Goal: Communication & Community: Answer question/provide support

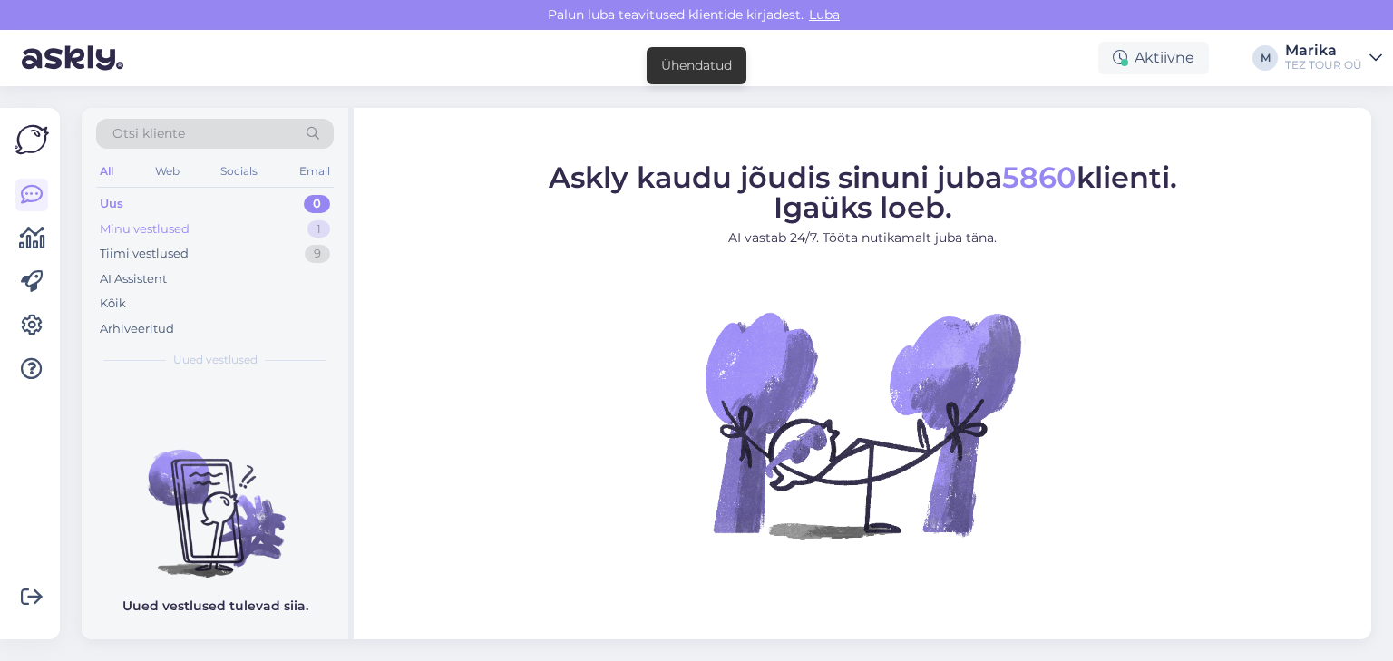
click at [184, 226] on div "Minu vestlused" at bounding box center [145, 229] width 90 height 18
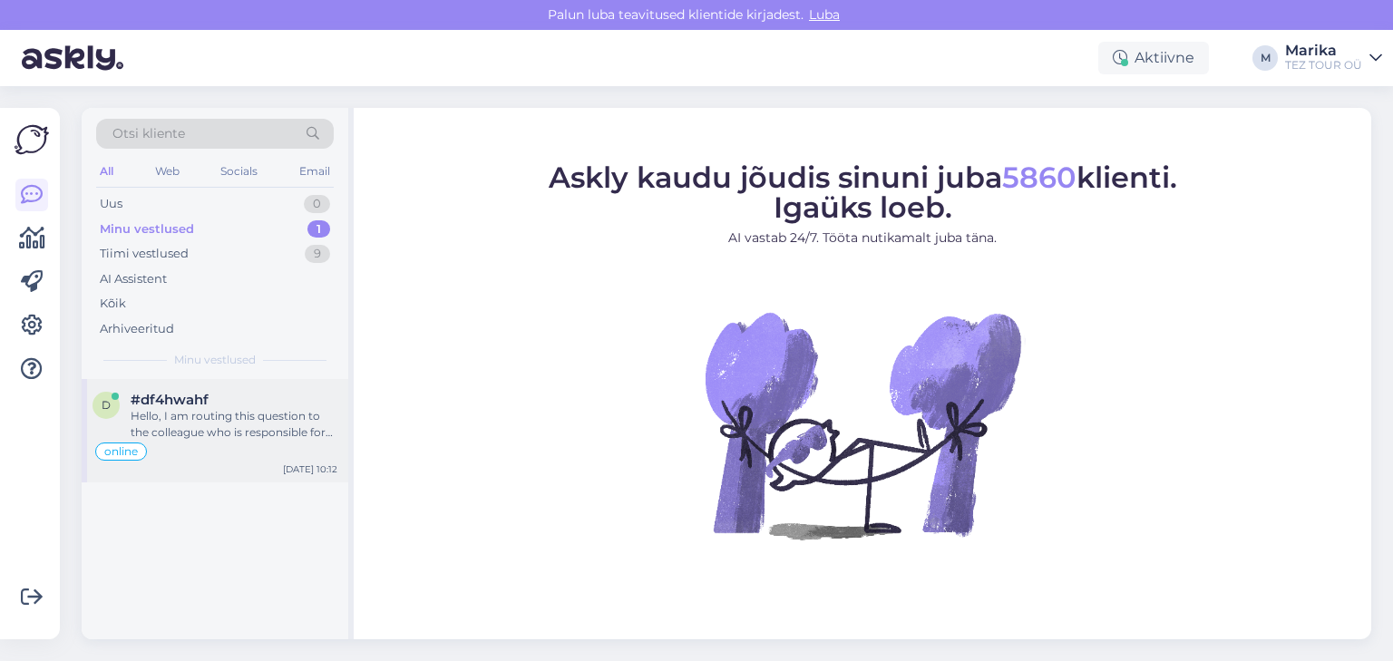
click at [242, 425] on div "Hello, I am routing this question to the colleague who is responsible for this …" at bounding box center [234, 424] width 207 height 33
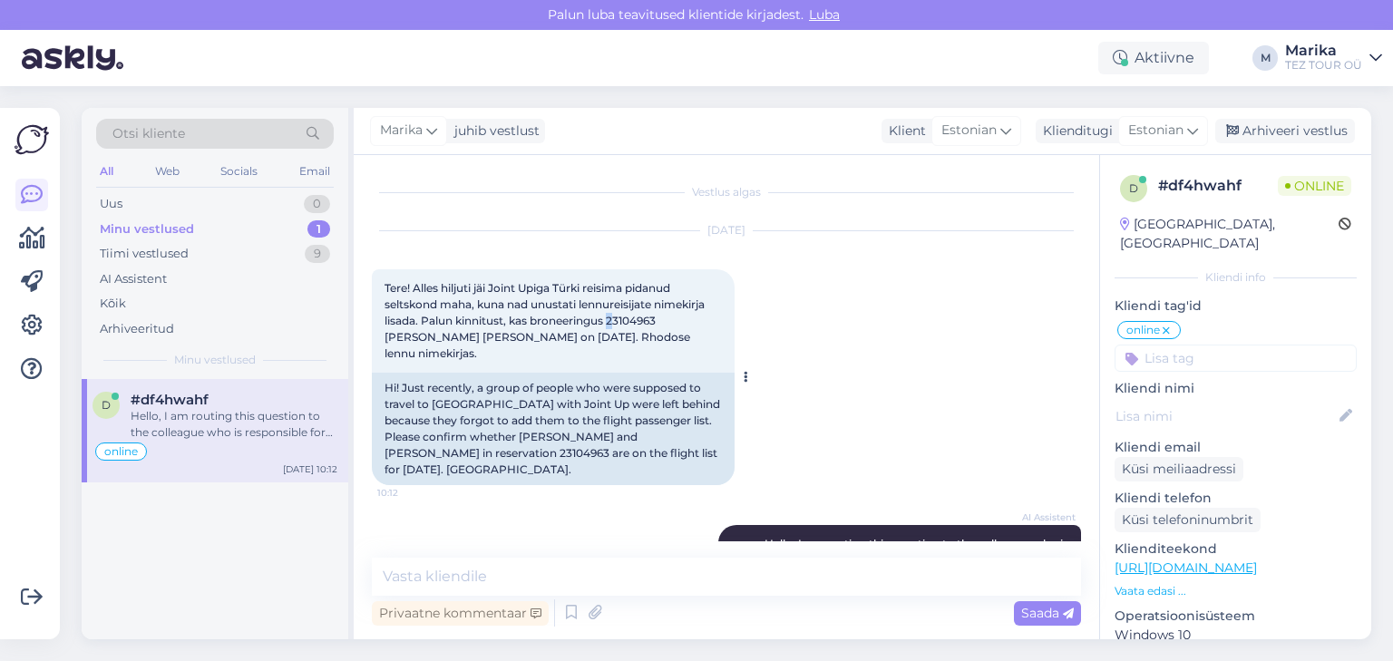
click at [612, 318] on span "Tere! Alles hiljuti jäi Joint Upiga Türki reisima pidanud seltskond maha, kuna …" at bounding box center [546, 320] width 323 height 79
drag, startPoint x: 662, startPoint y: 320, endPoint x: 610, endPoint y: 323, distance: 52.7
click at [610, 323] on span "Tere! Alles hiljuti jäi Joint Upiga Türki reisima pidanud seltskond maha, kuna …" at bounding box center [546, 320] width 323 height 79
copy span "23104963"
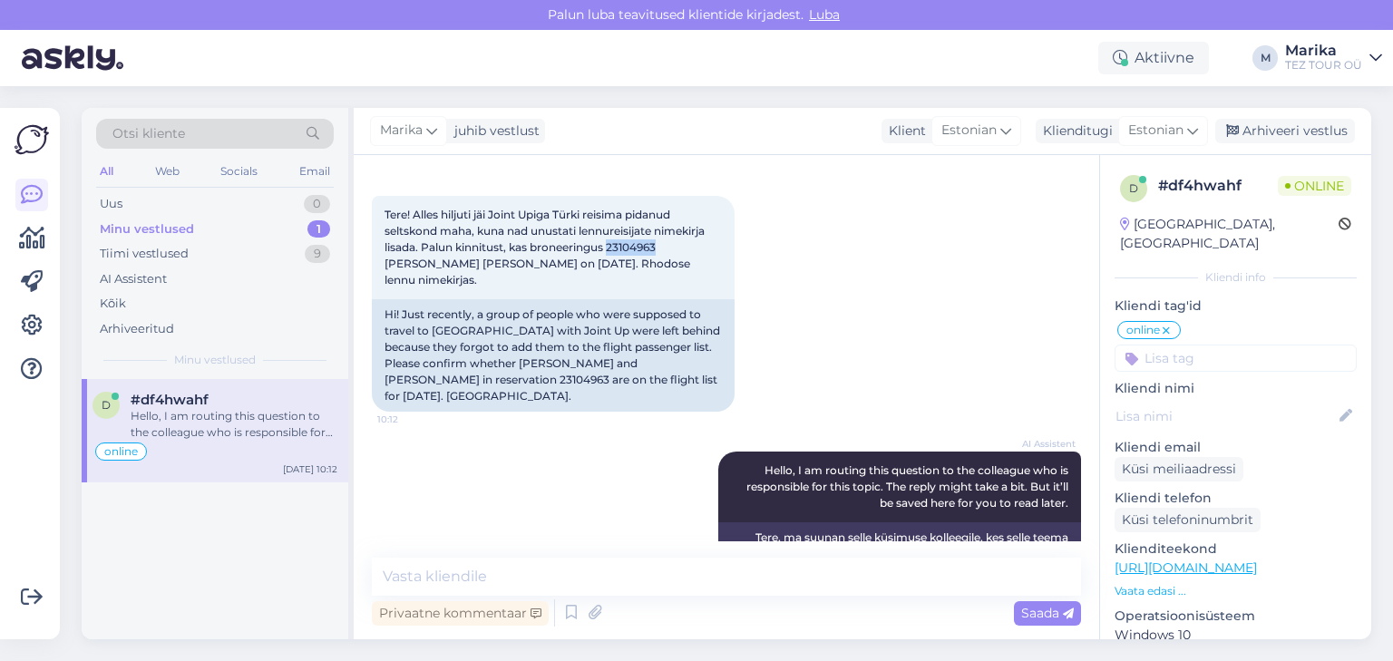
scroll to position [138, 0]
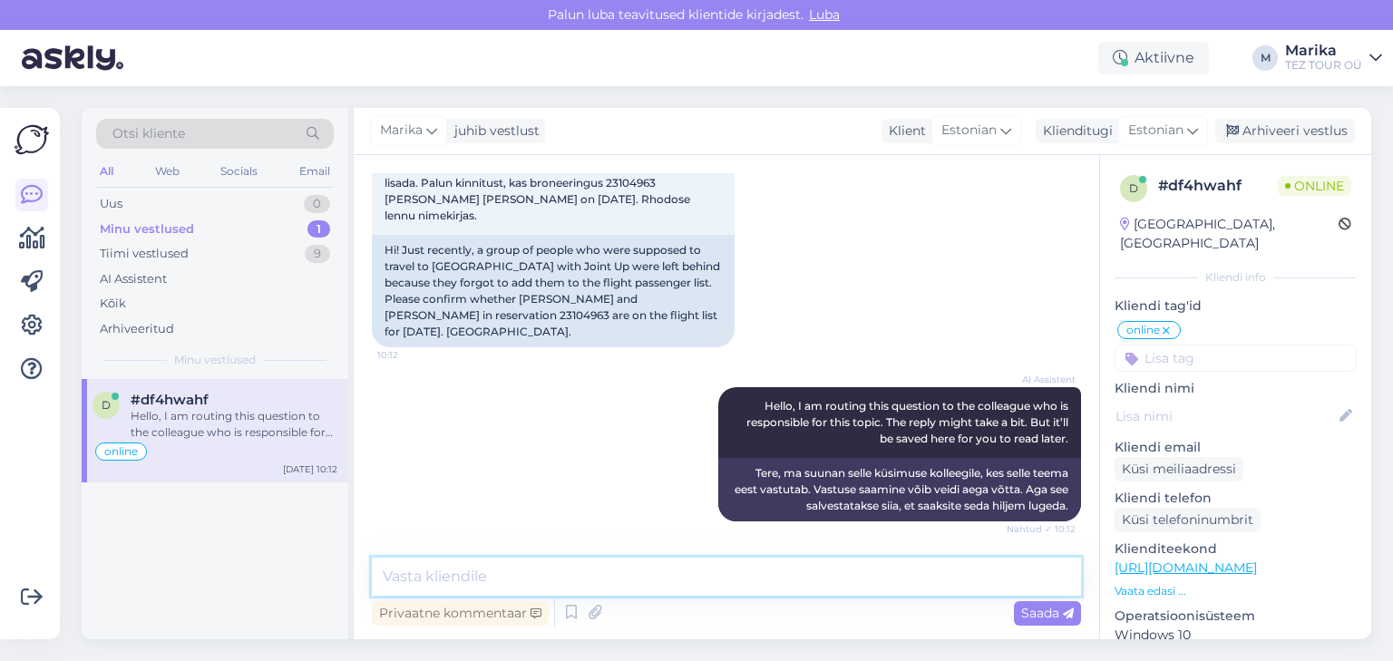
click at [603, 583] on textarea at bounding box center [726, 577] width 709 height 38
type textarea "Tere!"
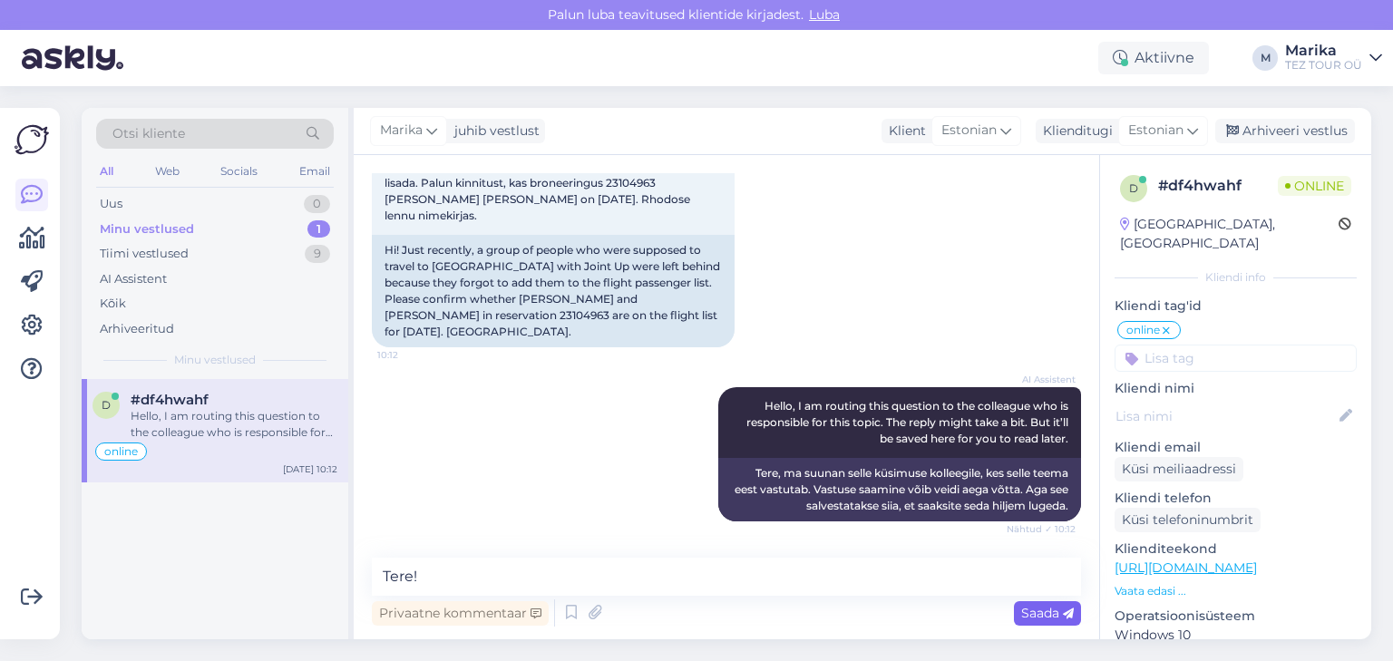
click at [1020, 612] on div "Saada" at bounding box center [1047, 613] width 67 height 24
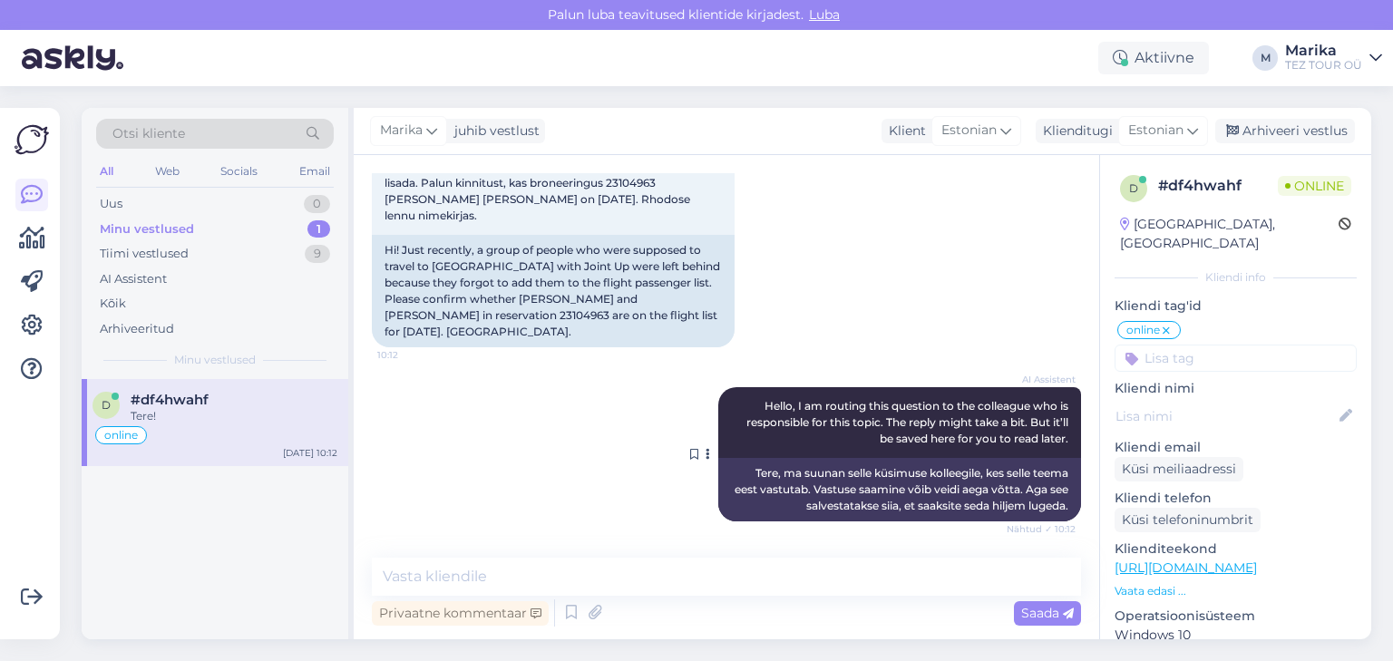
scroll to position [216, 0]
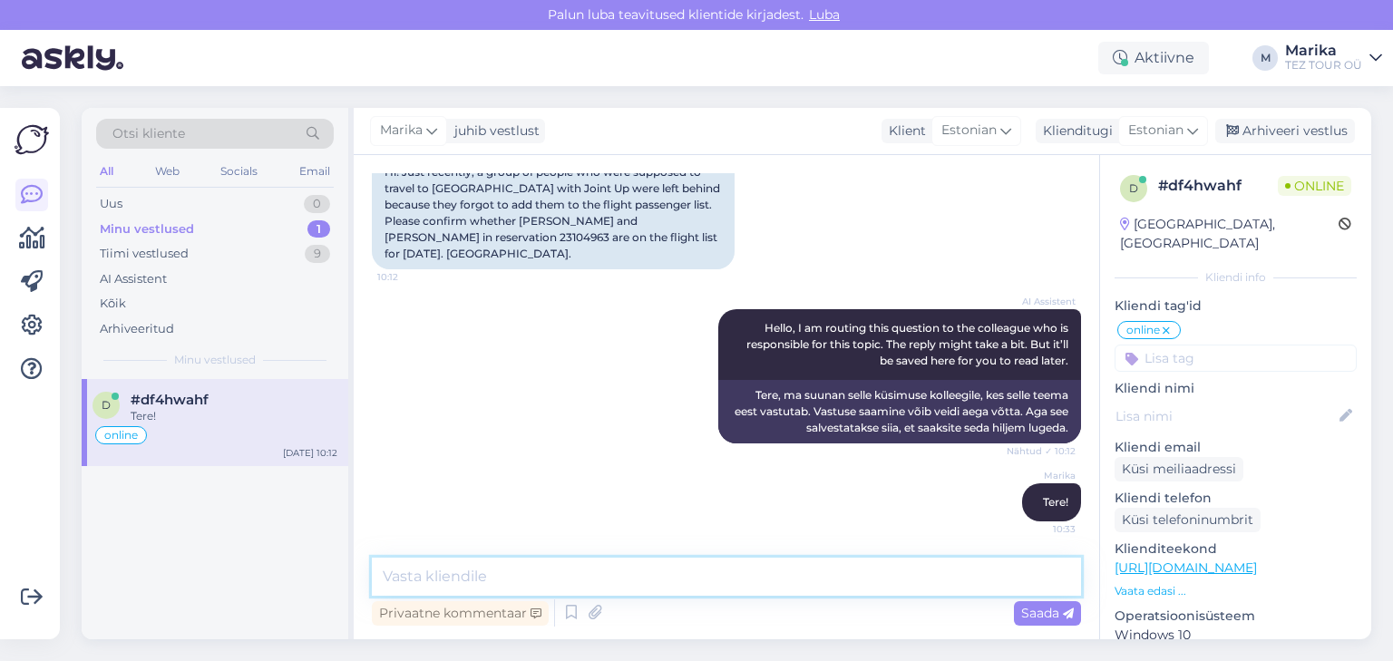
click at [497, 585] on textarea at bounding box center [726, 577] width 709 height 38
type textarea "Teil on [PERSON_NAME] Rhodosele."
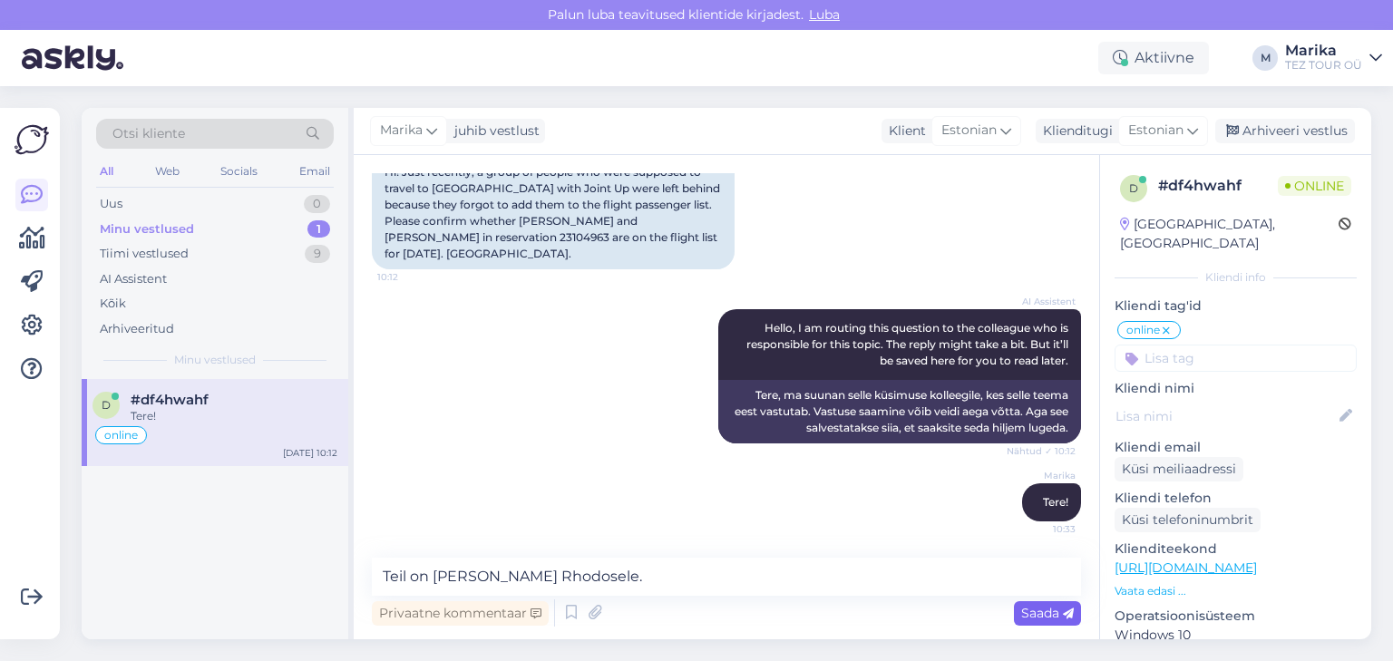
click at [1040, 620] on span "Saada" at bounding box center [1048, 613] width 53 height 16
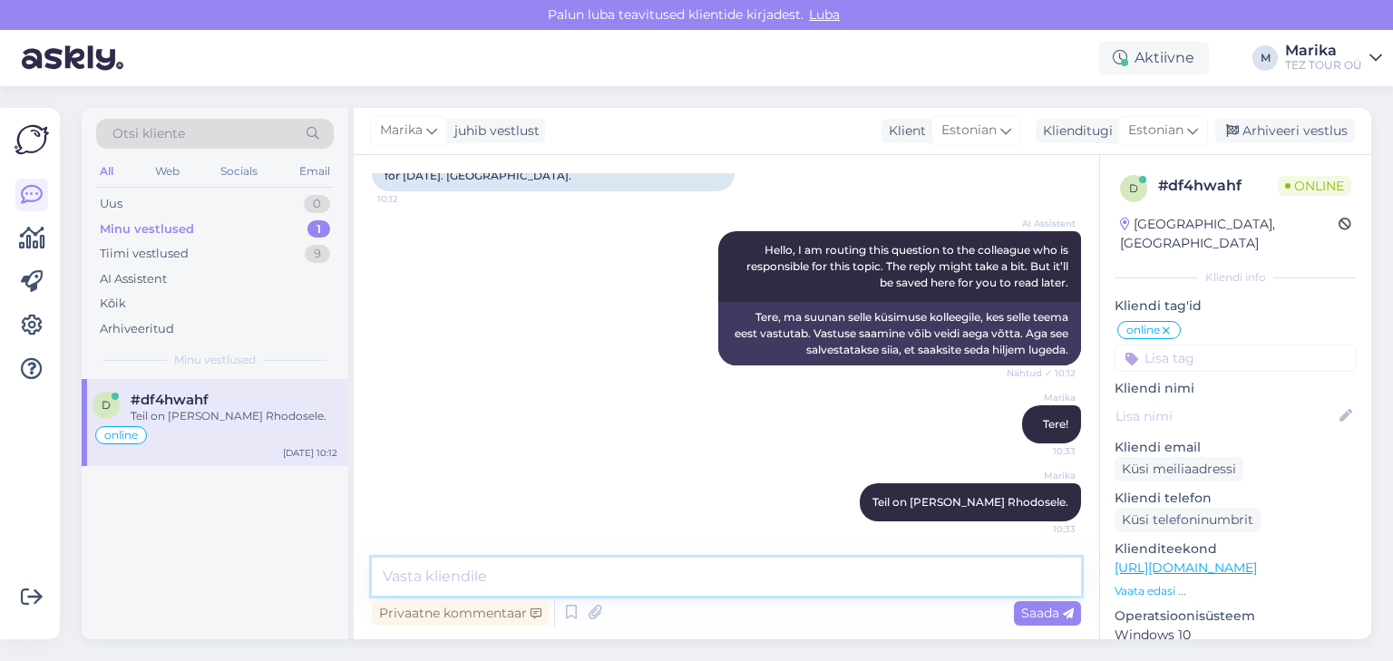
click at [760, 581] on textarea at bounding box center [726, 577] width 709 height 38
type textarea "Broneeringuga on kõik korras."
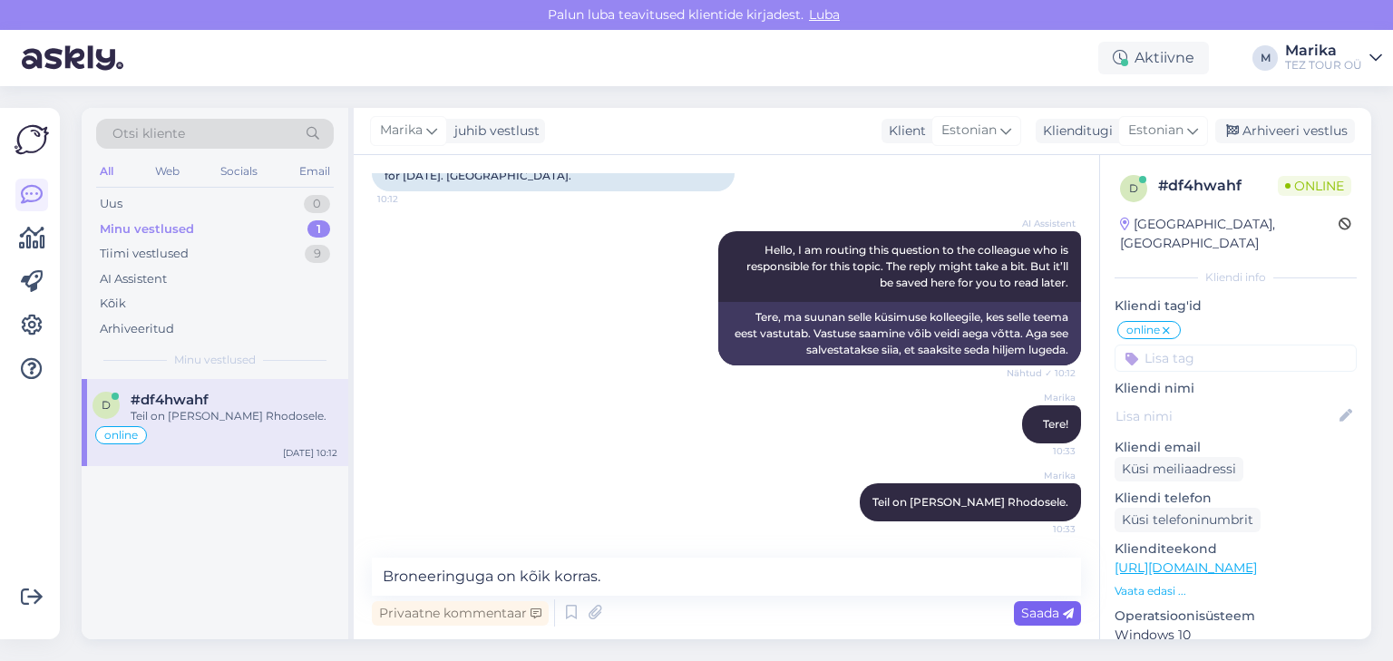
click at [1047, 614] on span "Saada" at bounding box center [1048, 613] width 53 height 16
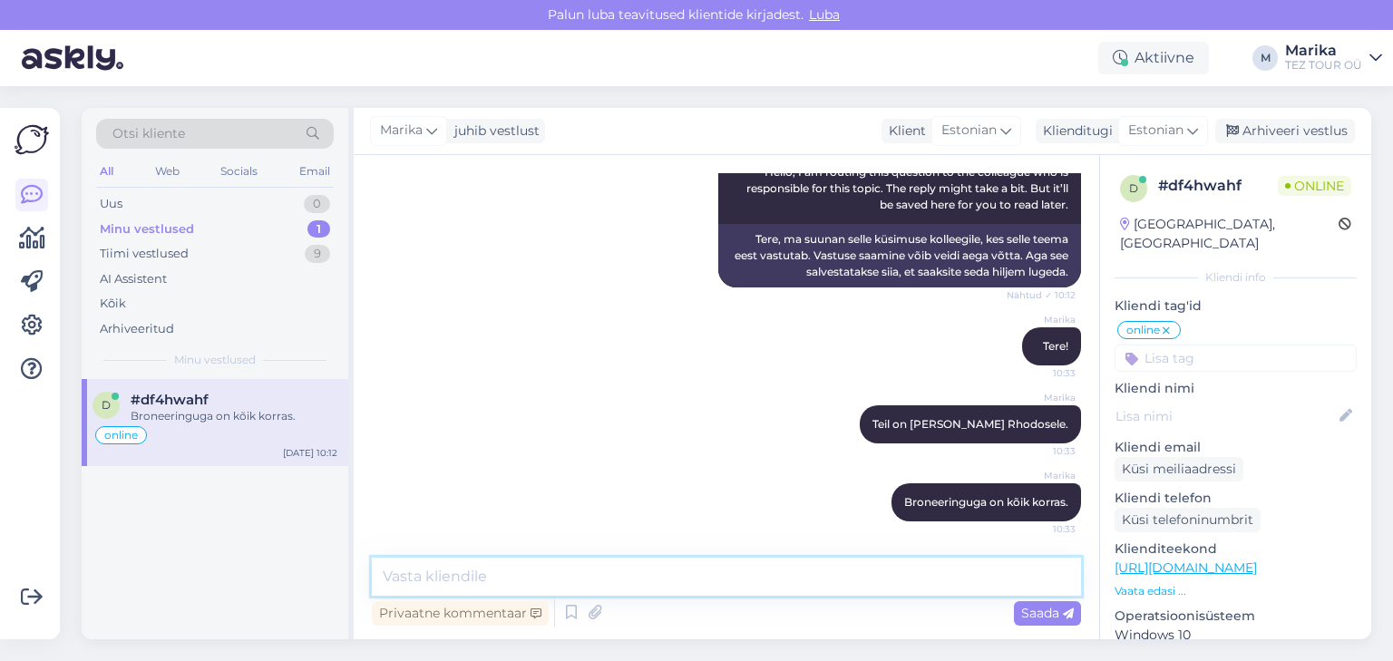
click at [768, 572] on textarea at bounding box center [726, 577] width 709 height 38
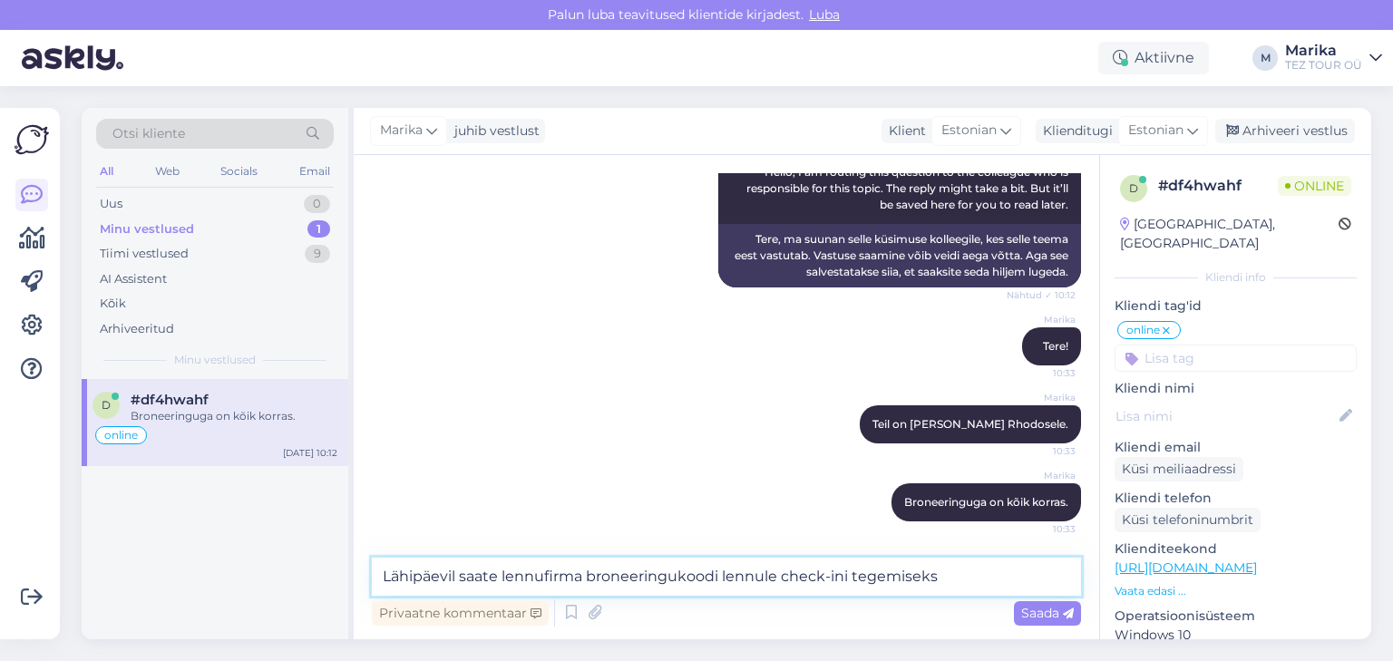
type textarea "Lähipäevil saate lennufirma broneeringukoodi lennule check-ini tegemiseks."
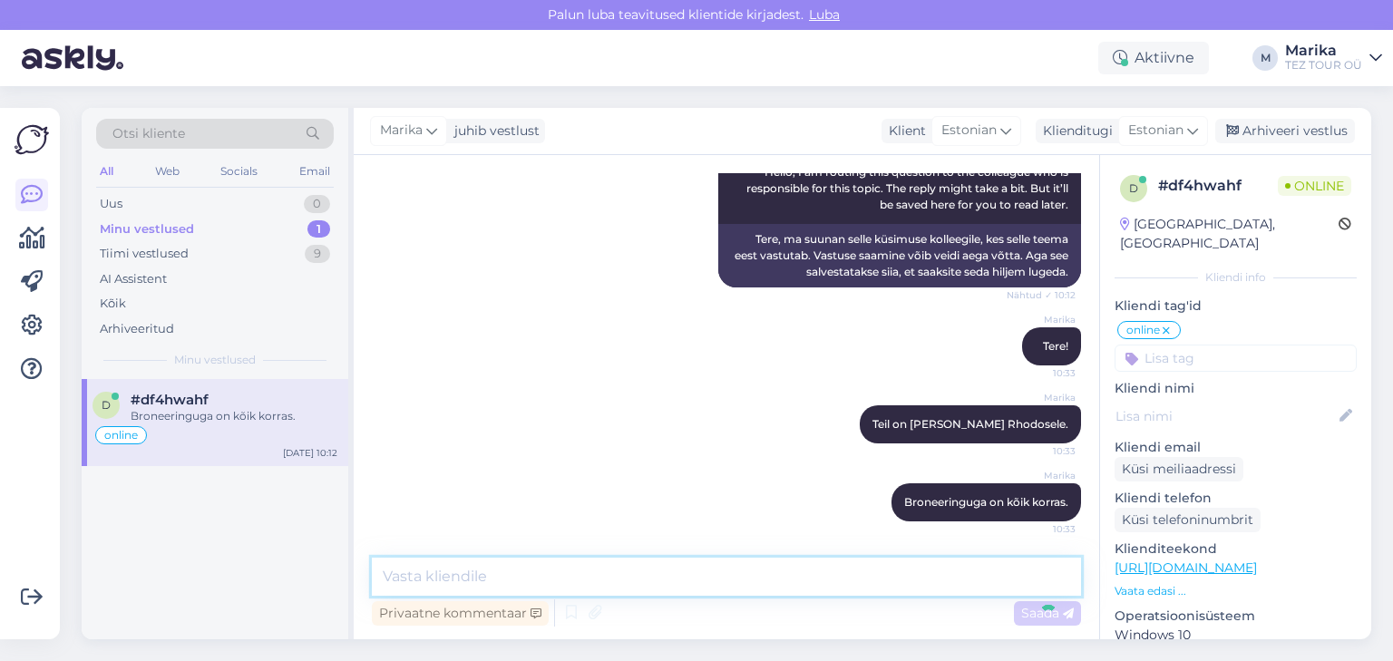
scroll to position [466, 0]
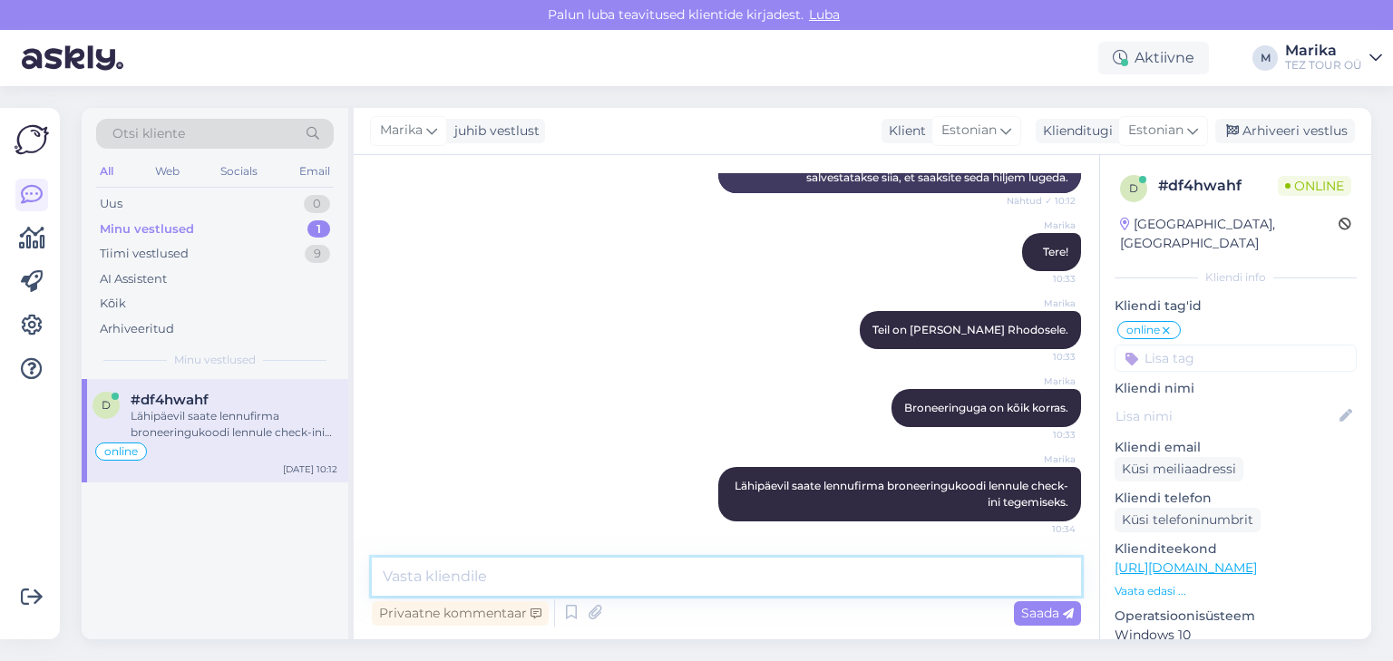
click at [691, 588] on textarea at bounding box center [726, 577] width 709 height 38
type textarea "Selle tulemusel saate pardakaardi, millega saate lennule."
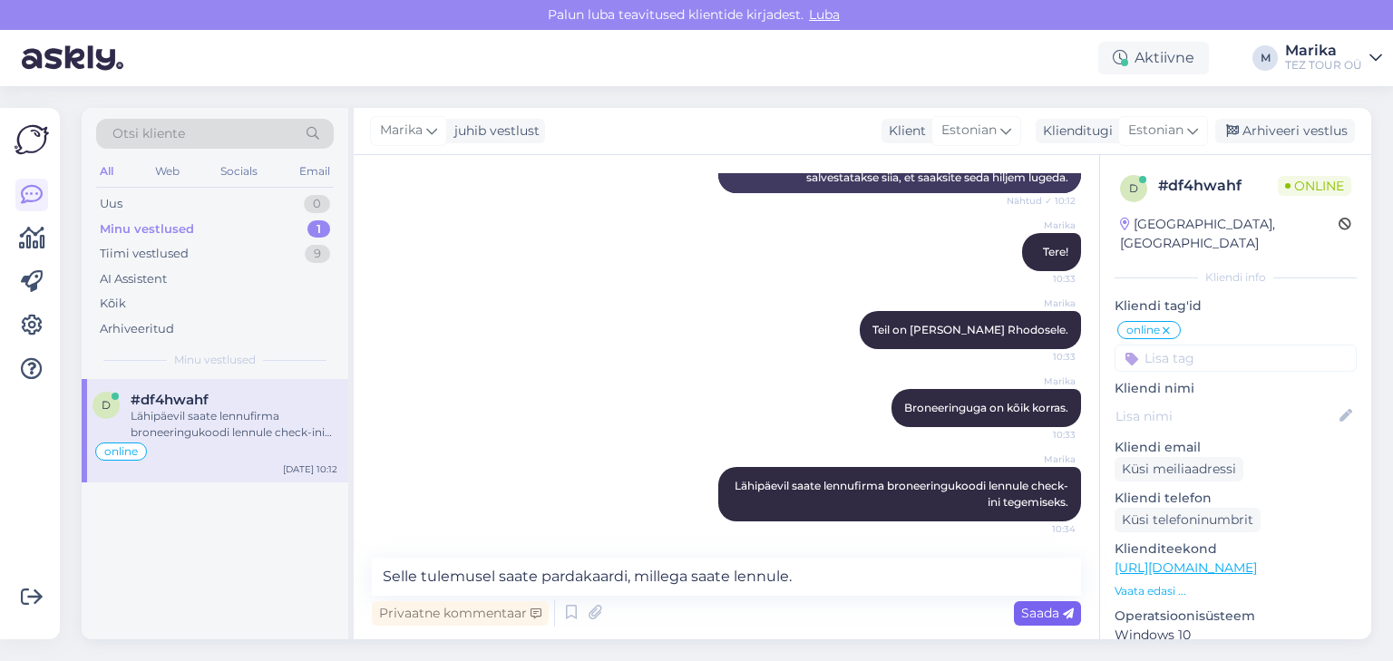
click at [1024, 611] on span "Saada" at bounding box center [1048, 613] width 53 height 16
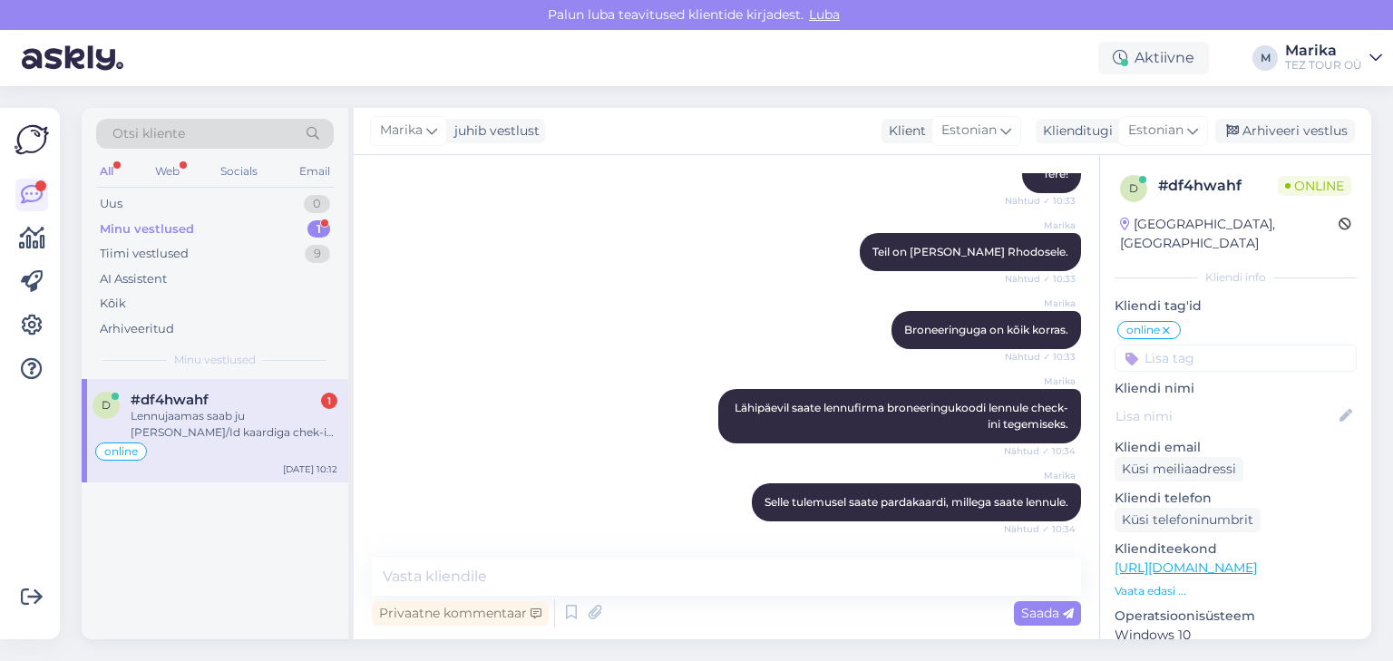
scroll to position [671, 0]
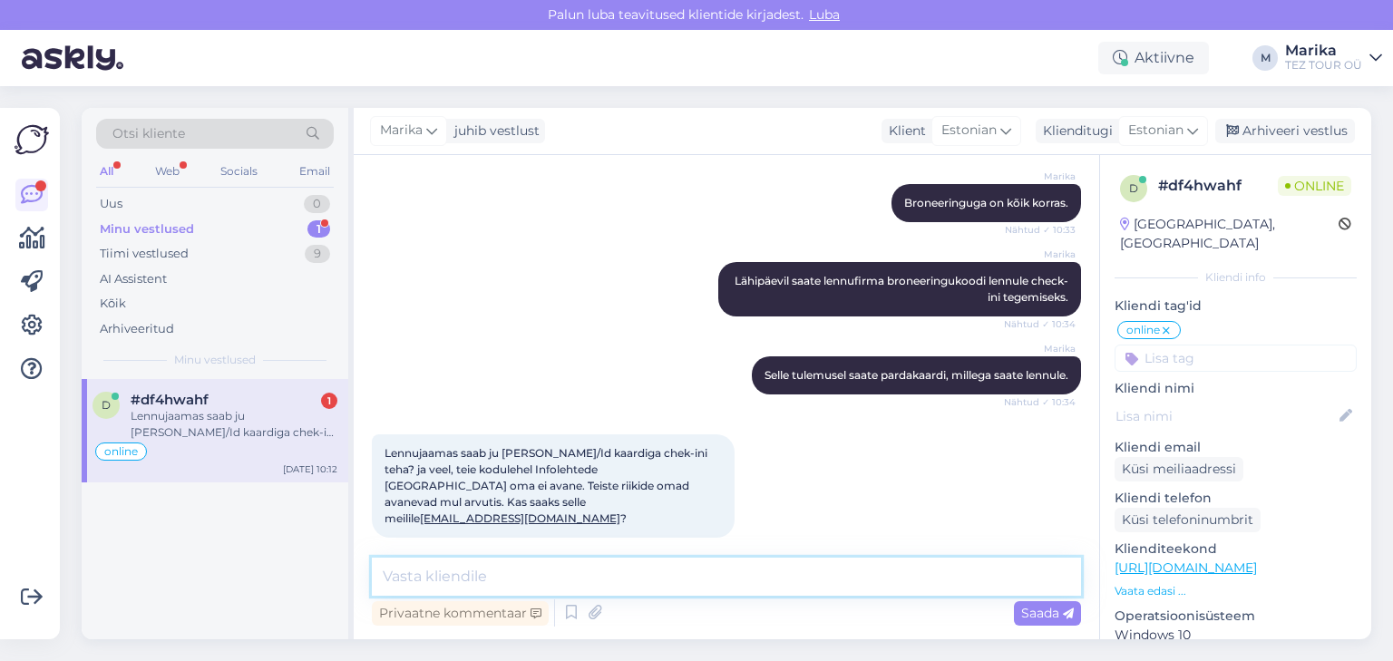
click at [588, 569] on textarea at bounding box center [726, 577] width 709 height 38
drag, startPoint x: 589, startPoint y: 579, endPoint x: 606, endPoint y: 575, distance: 17.6
click at [589, 578] on textarea "Ikka, saab. Lennule saab regsitreeruda ka" at bounding box center [726, 577] width 709 height 38
click at [722, 574] on textarea "Ikka, saab. Lennule saab registreeruda ka" at bounding box center [726, 577] width 709 height 38
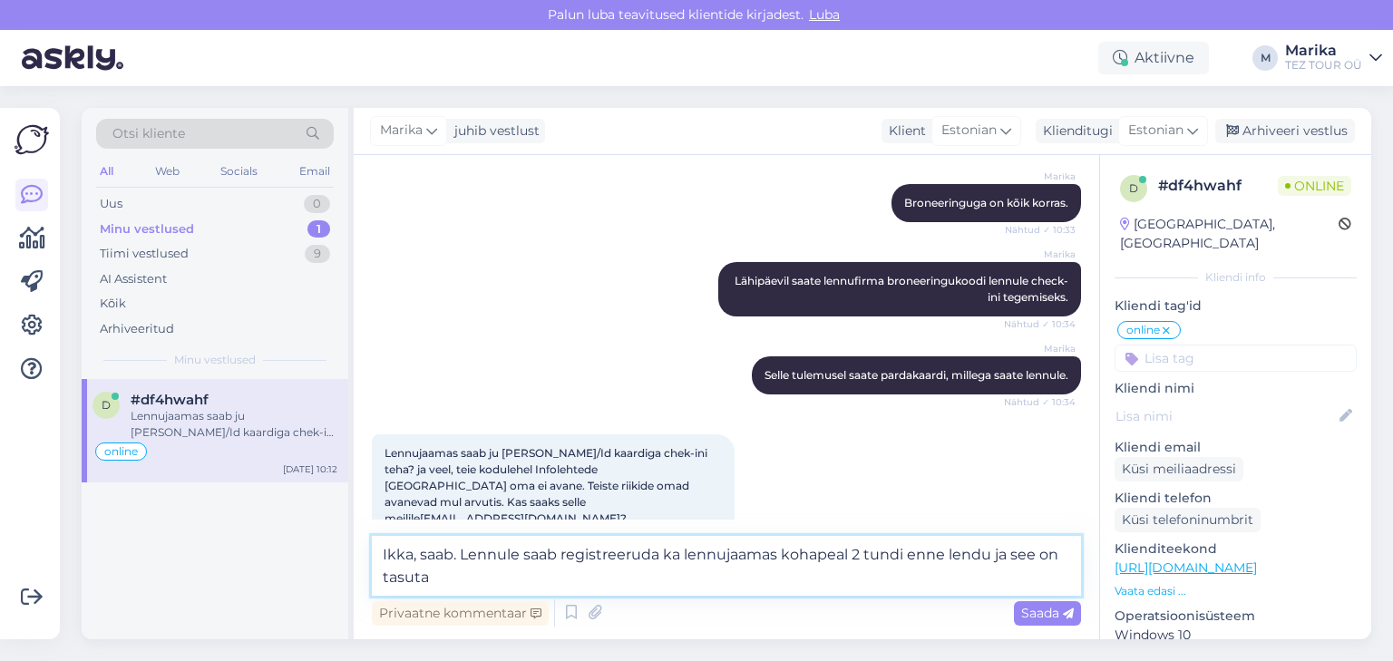
type textarea "Ikka, saab. Lennule saab registreeruda ka lennujaamas kohapeal 2 tundi enne len…"
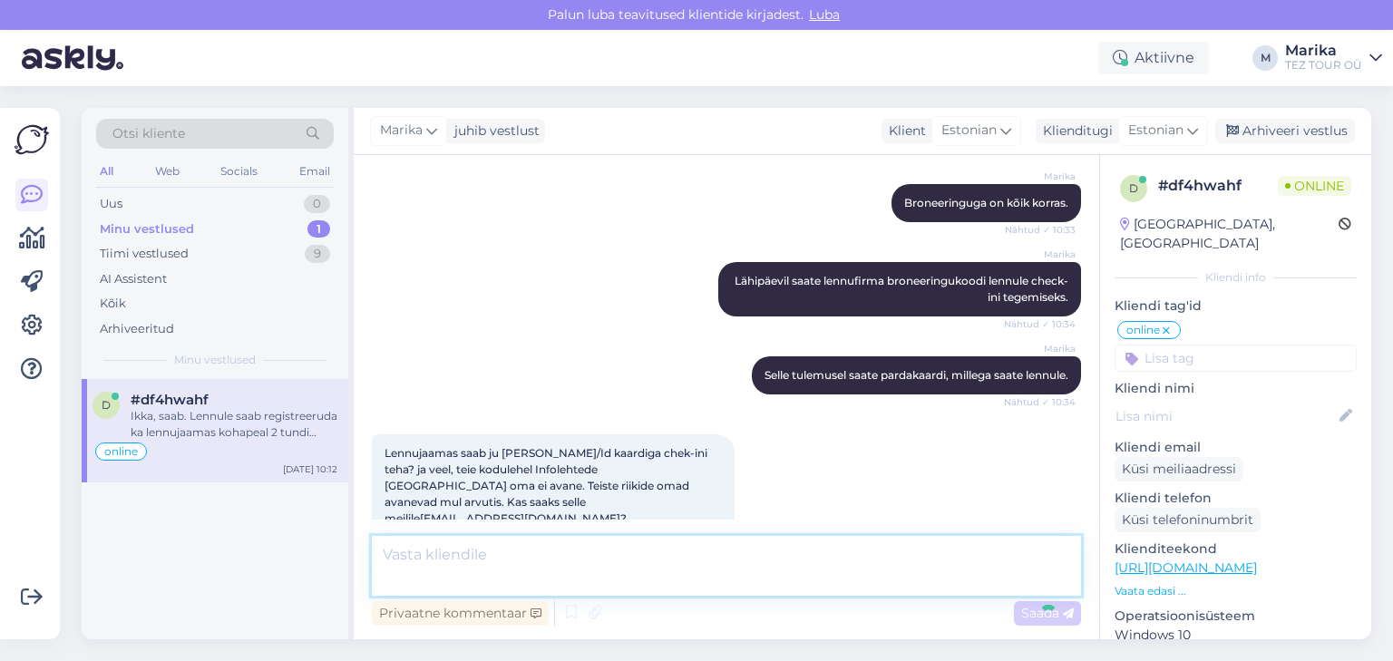
scroll to position [766, 0]
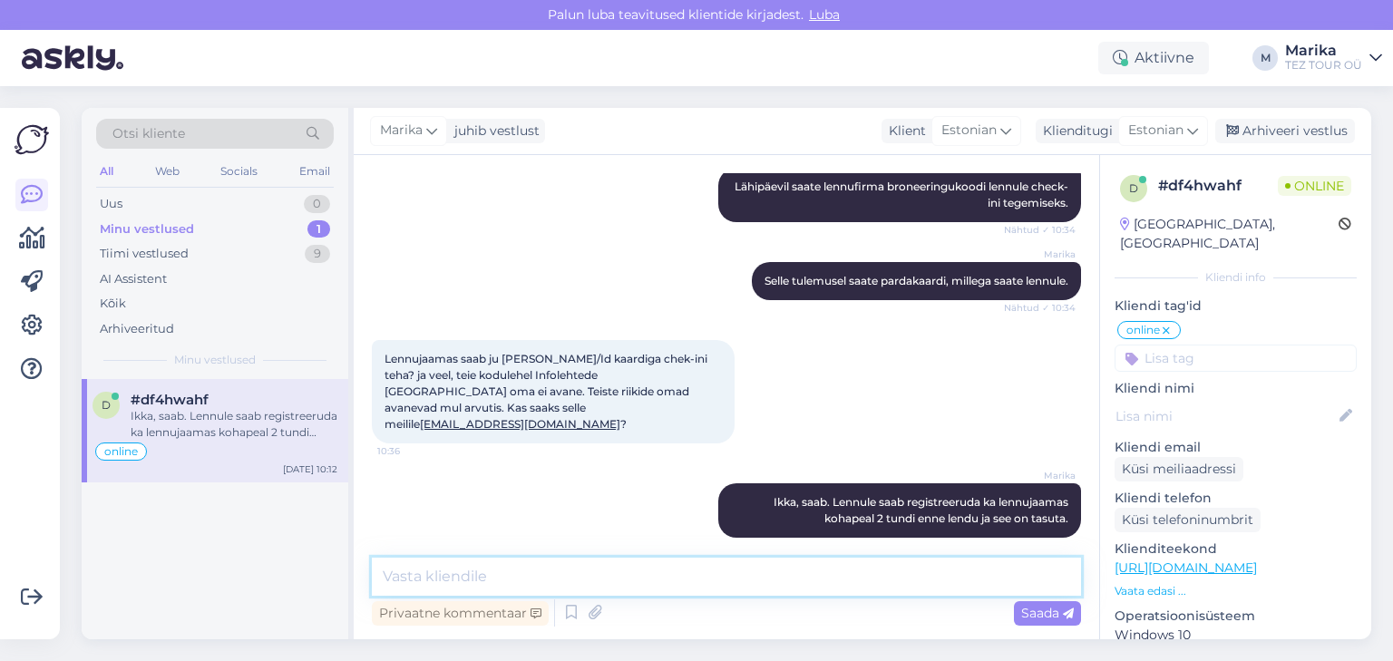
click at [714, 589] on textarea at bounding box center [726, 577] width 709 height 38
click at [392, 572] on textarea "saademe infolehe Teile e-mailile ka," at bounding box center [726, 577] width 709 height 38
drag, startPoint x: 641, startPoint y: 570, endPoint x: 693, endPoint y: 571, distance: 51.7
click at [642, 571] on textarea "Saademe infolehe Teile e-mailile ka," at bounding box center [726, 577] width 709 height 38
type textarea "Saademe infolehe Teile e-mailile ka."
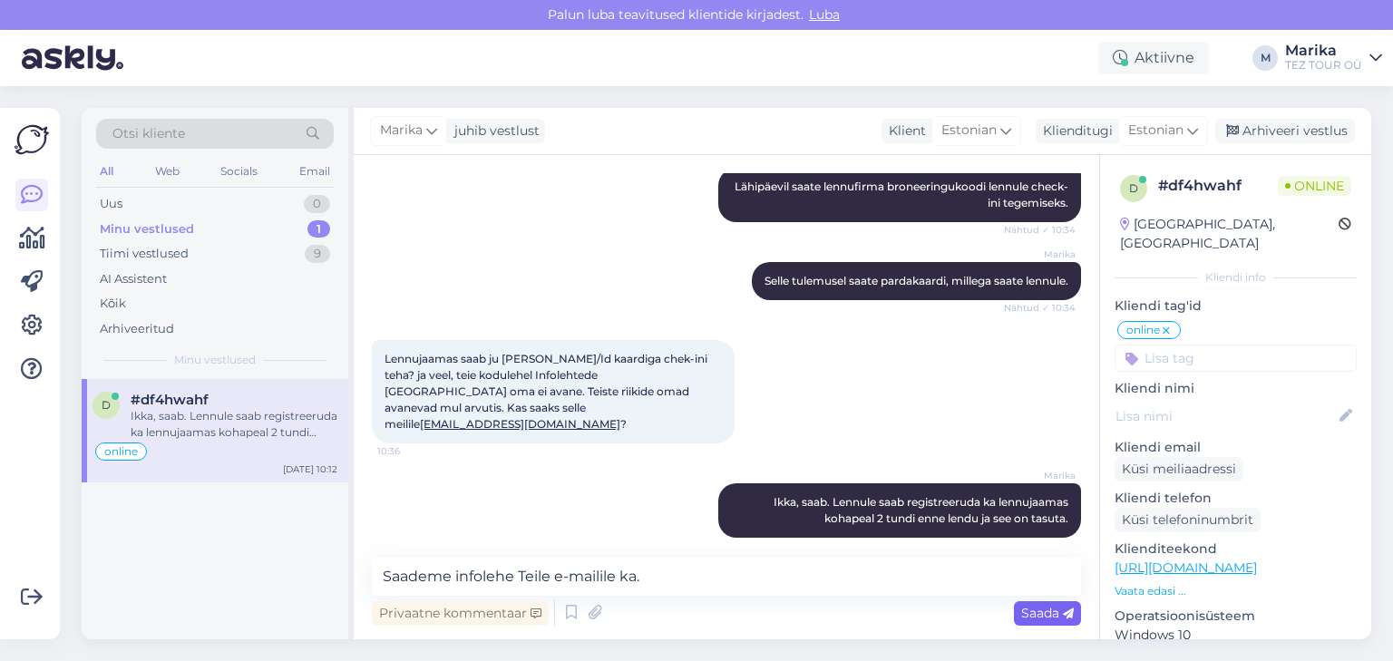
click at [1031, 618] on span "Saada" at bounding box center [1048, 613] width 53 height 16
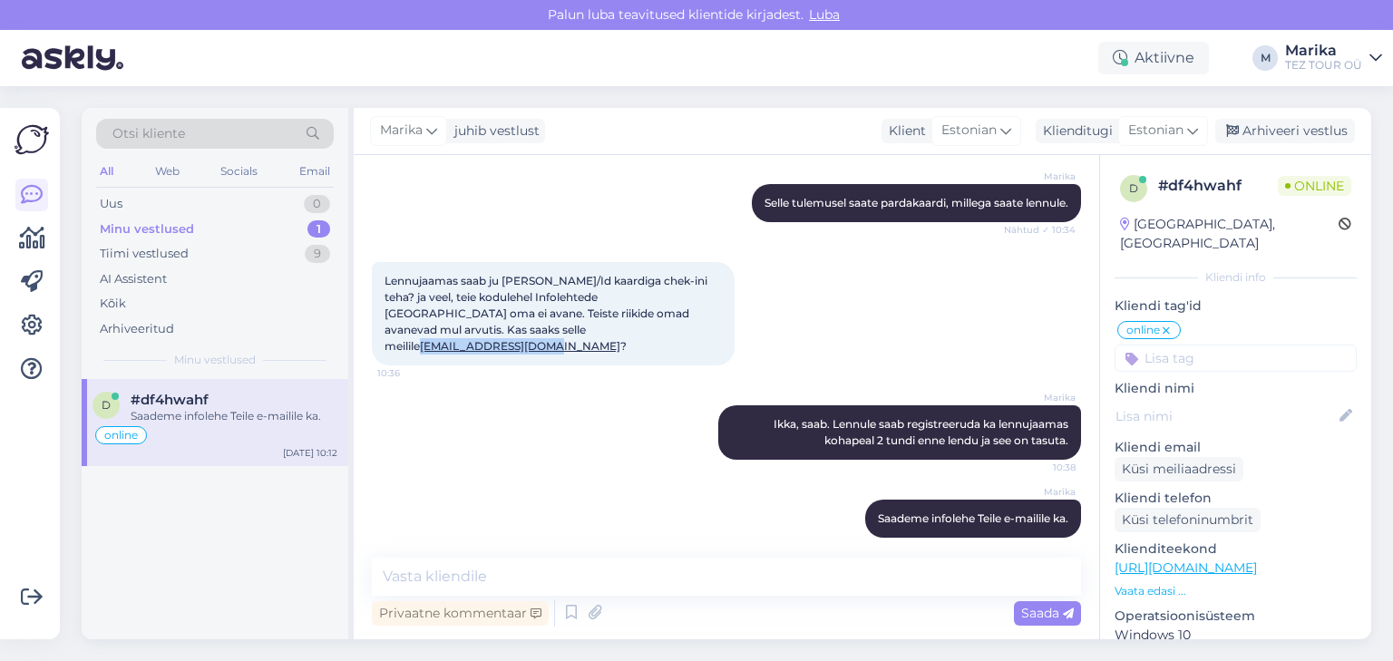
drag, startPoint x: 544, startPoint y: 329, endPoint x: 425, endPoint y: 328, distance: 119.8
click at [425, 328] on span "Lennujaamas saab ju [PERSON_NAME]/Id kaardiga chek-ini teha? ja veel, teie kodu…" at bounding box center [548, 313] width 326 height 79
copy link "[EMAIL_ADDRESS][DOMAIN_NAME]"
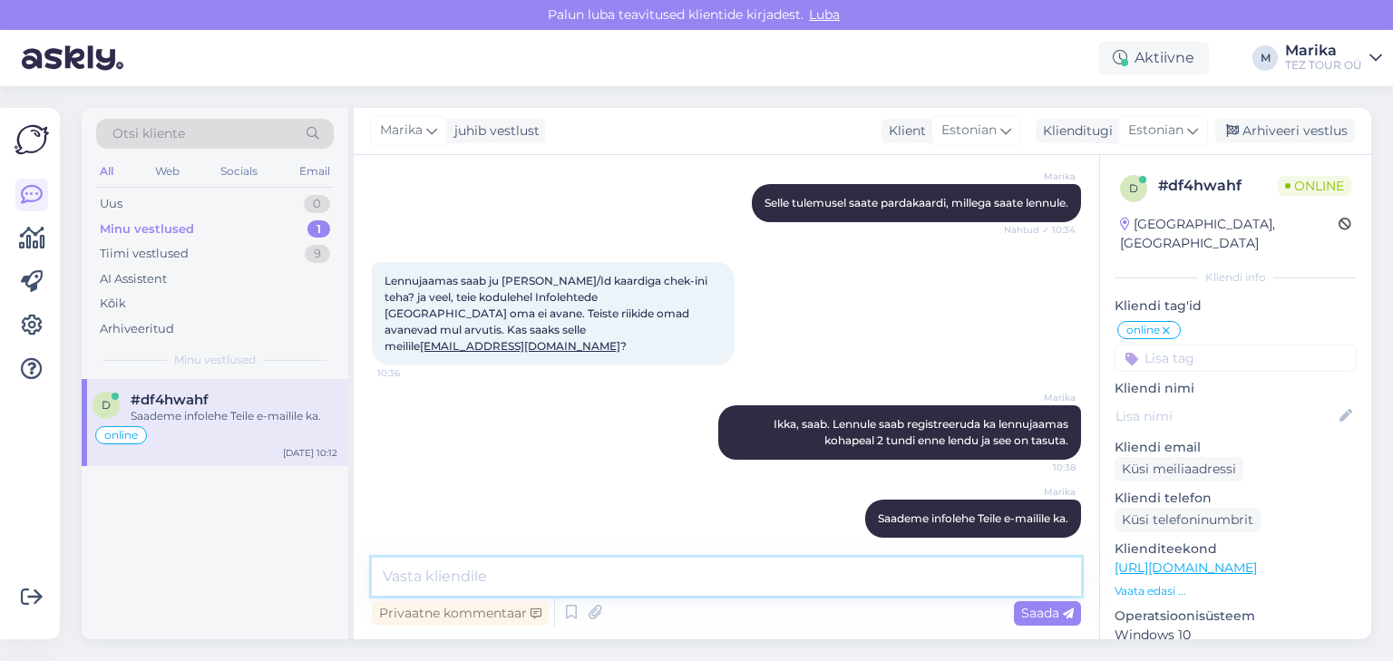
click at [680, 590] on textarea at bounding box center [726, 577] width 709 height 38
type textarea "Infoleht Teie e-mailile saadetud."
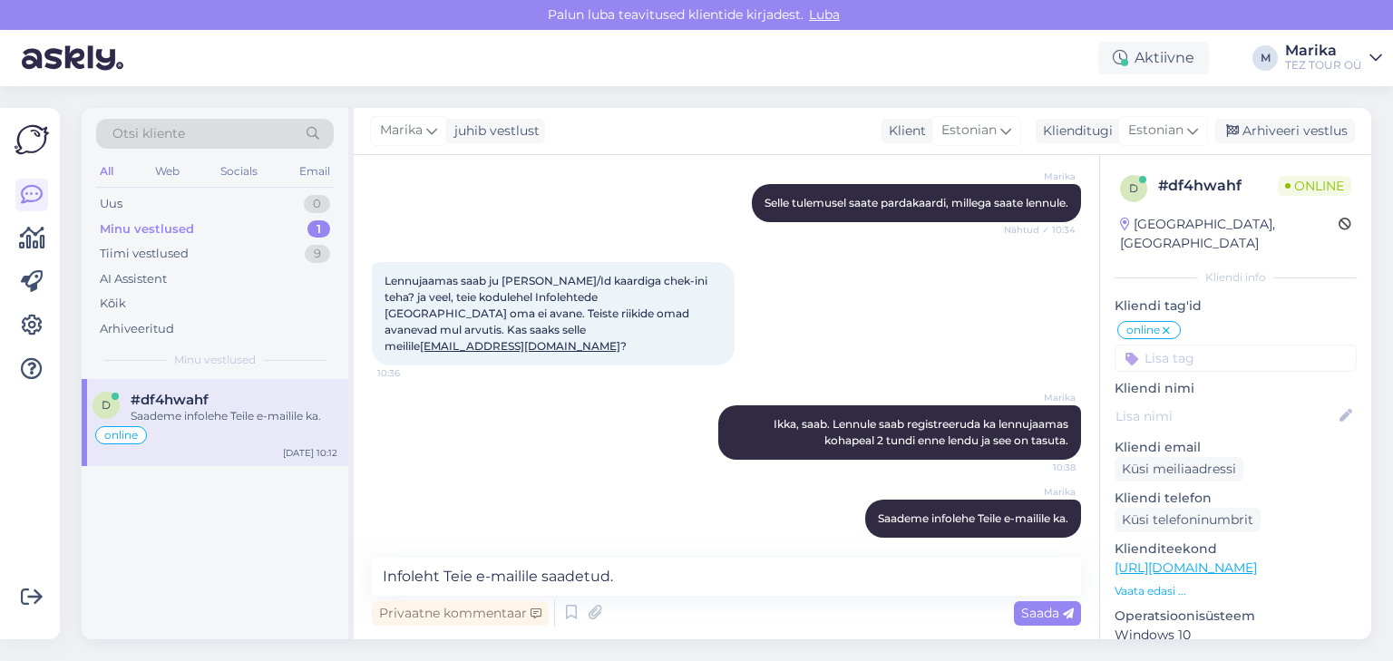
click at [1036, 619] on span "Saada" at bounding box center [1048, 613] width 53 height 16
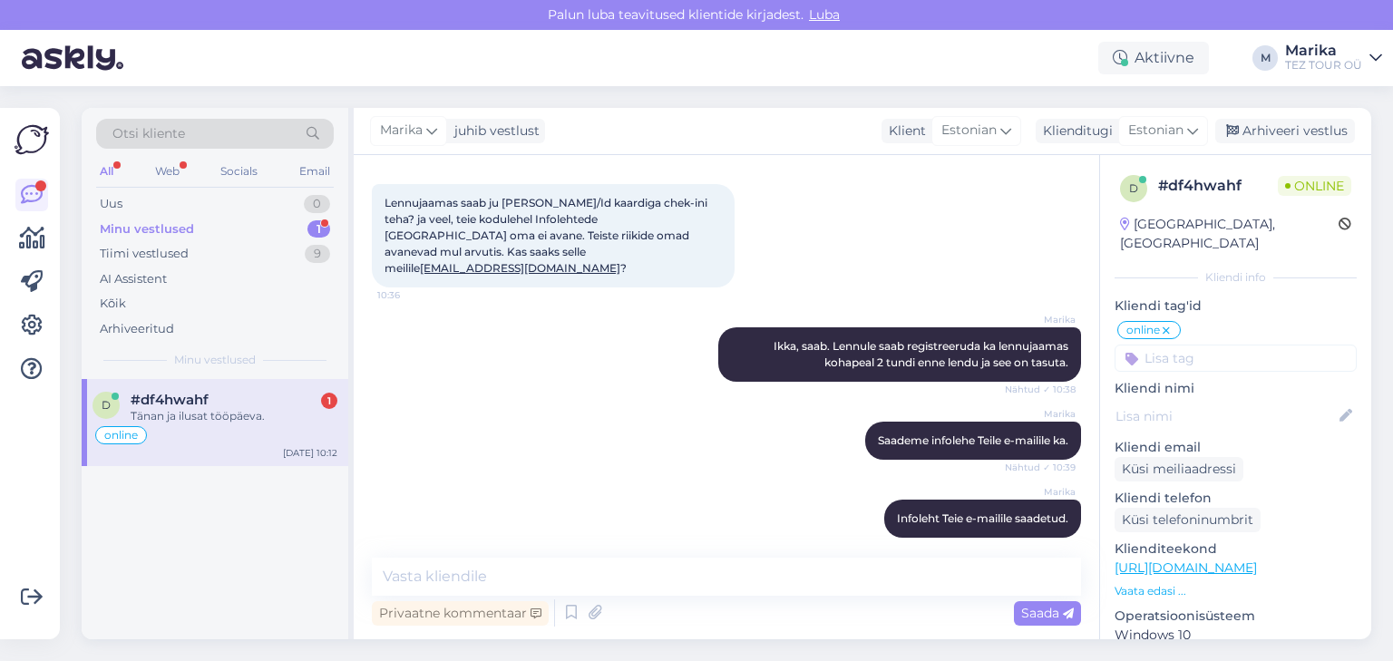
scroll to position [1000, 0]
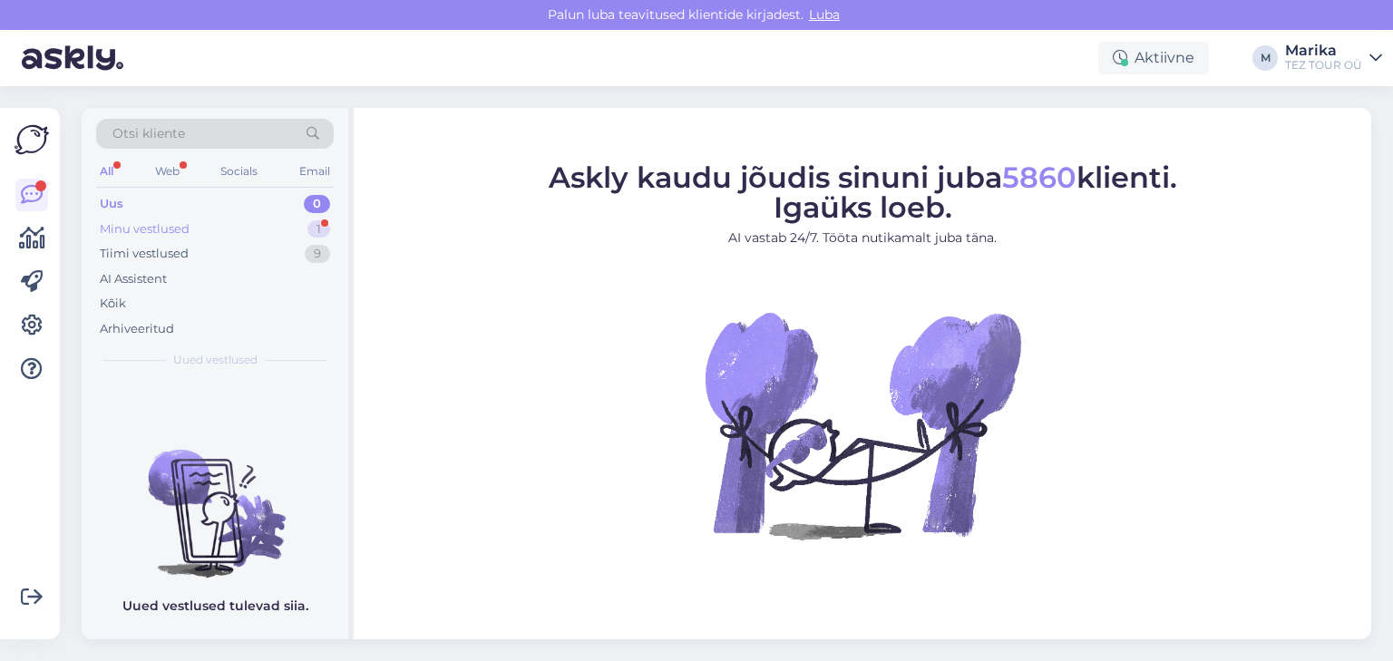
click at [152, 229] on div "Minu vestlused" at bounding box center [145, 229] width 90 height 18
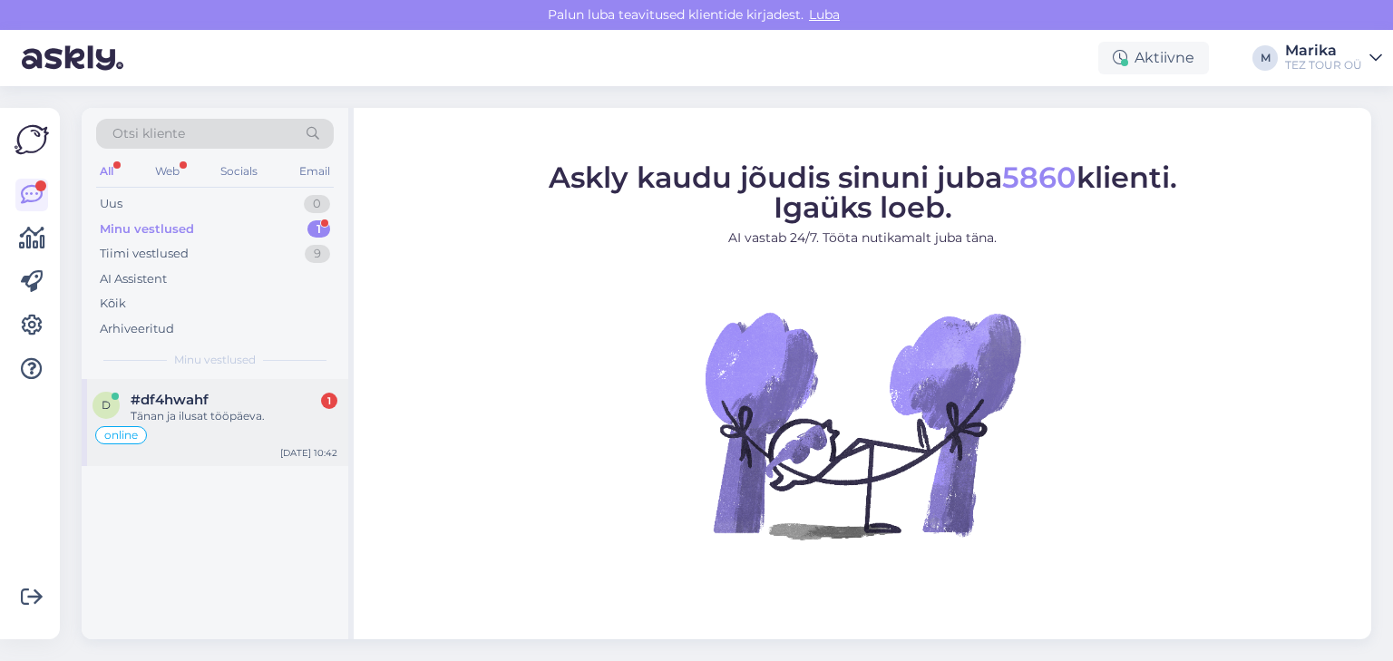
click at [254, 396] on div "#df4hwahf 1" at bounding box center [234, 400] width 207 height 16
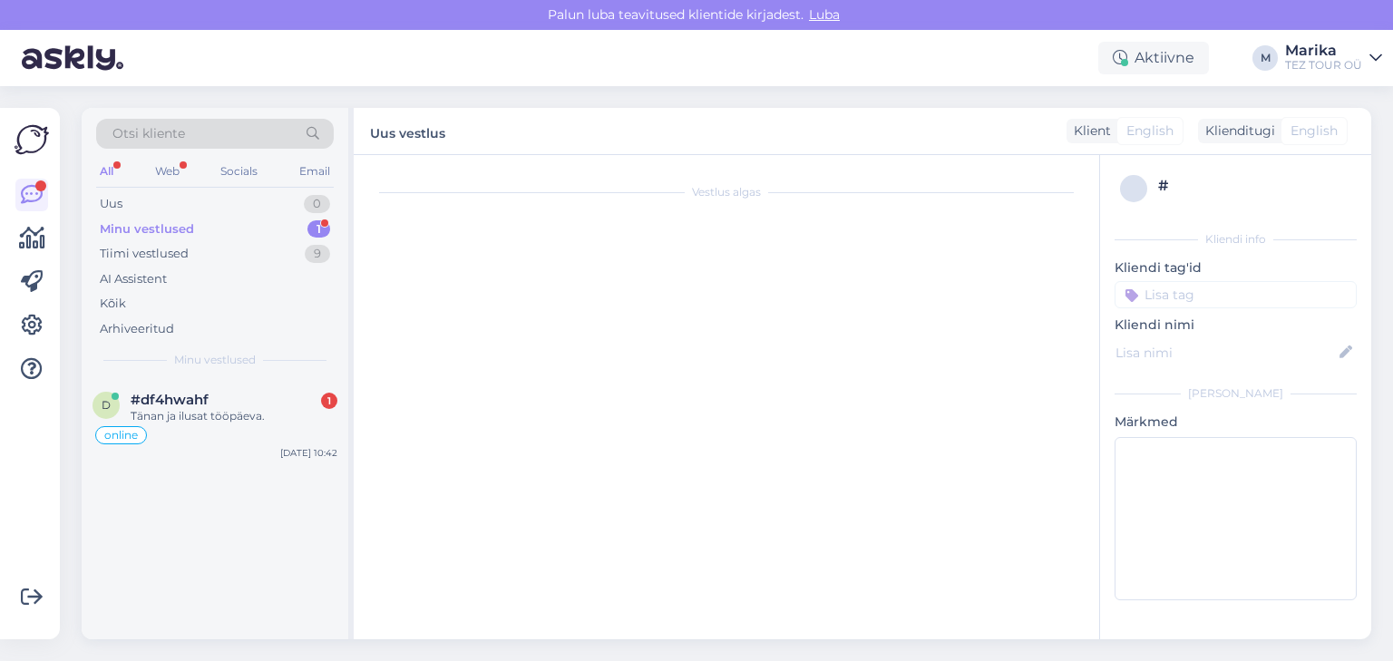
scroll to position [1000, 0]
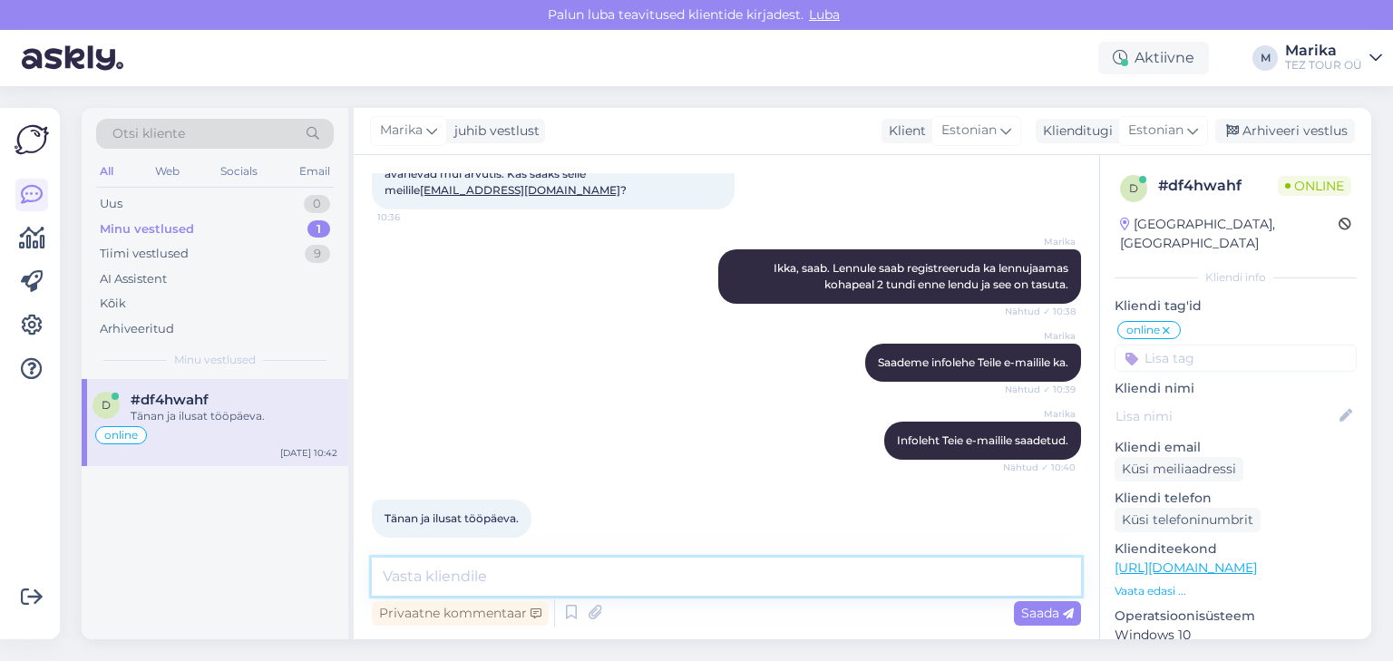
click at [570, 572] on textarea at bounding box center [726, 577] width 709 height 38
type textarea "Palun! Ilusat päeva!"
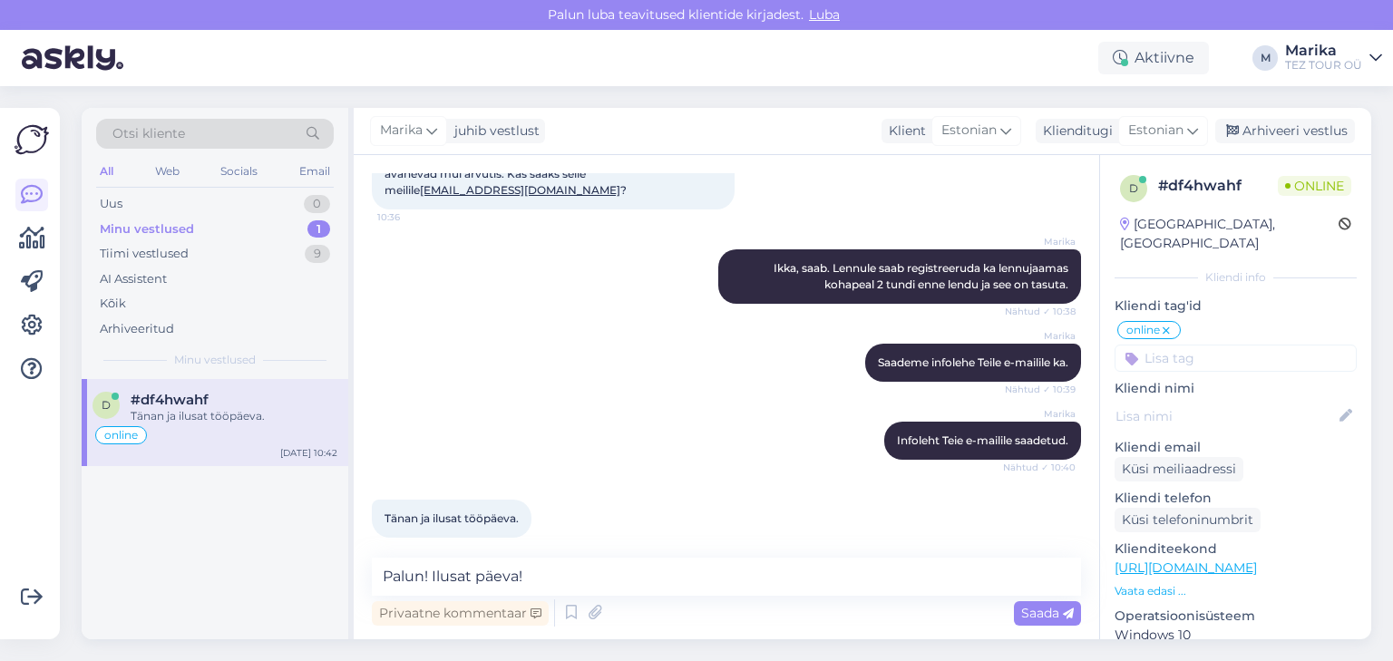
click at [1030, 613] on span "Saada" at bounding box center [1048, 613] width 53 height 16
